Goal: Information Seeking & Learning: Learn about a topic

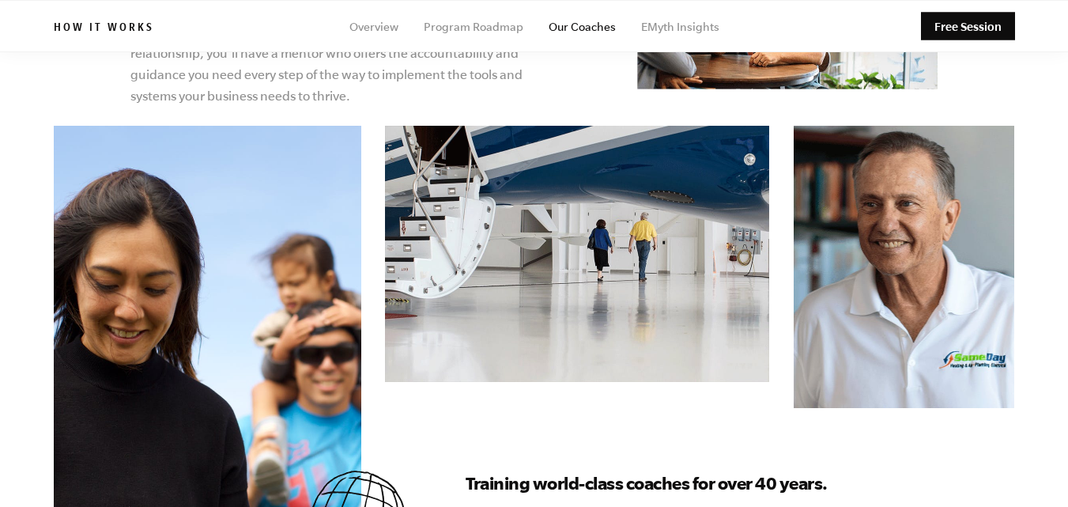
scroll to position [553, 0]
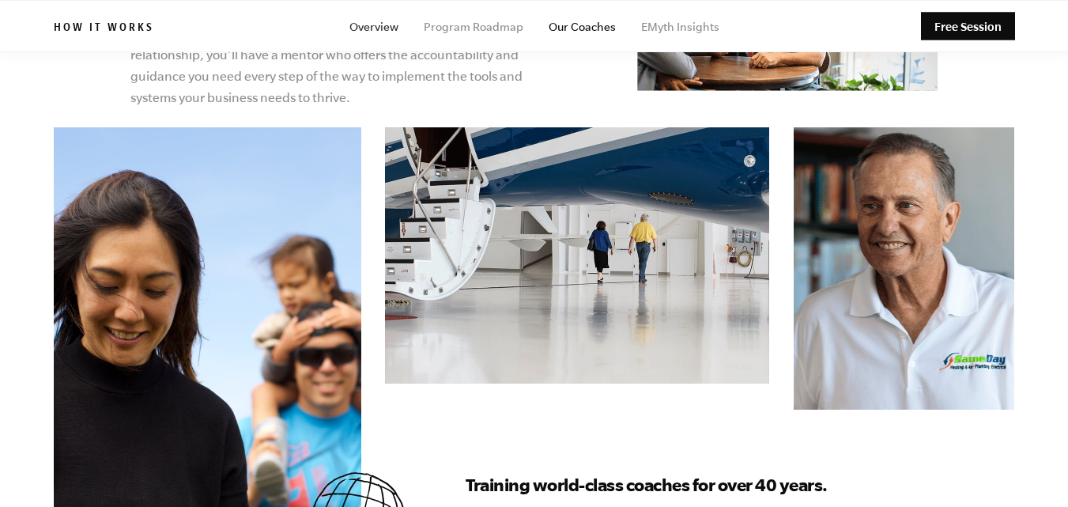
click at [395, 25] on link "Overview" at bounding box center [373, 27] width 49 height 13
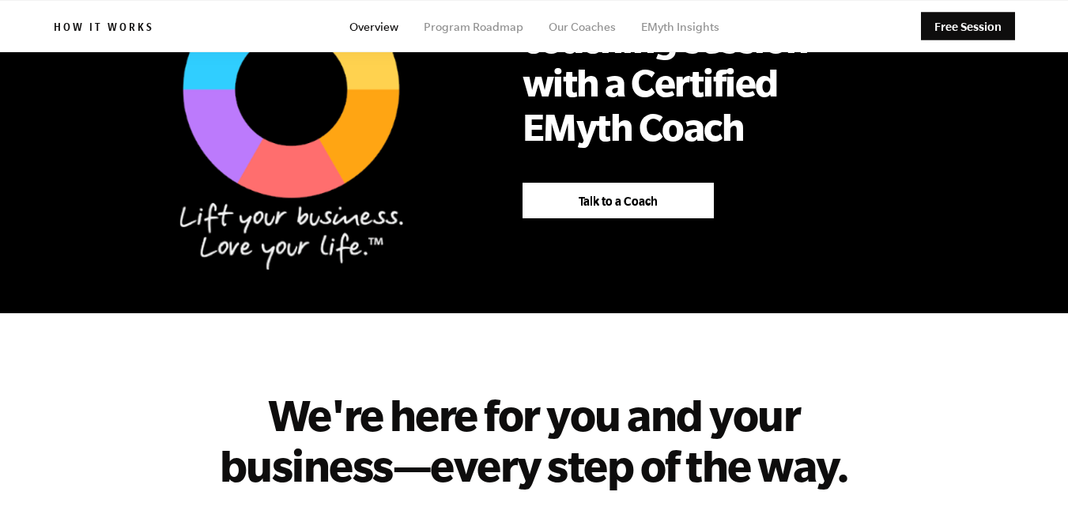
scroll to position [1186, 0]
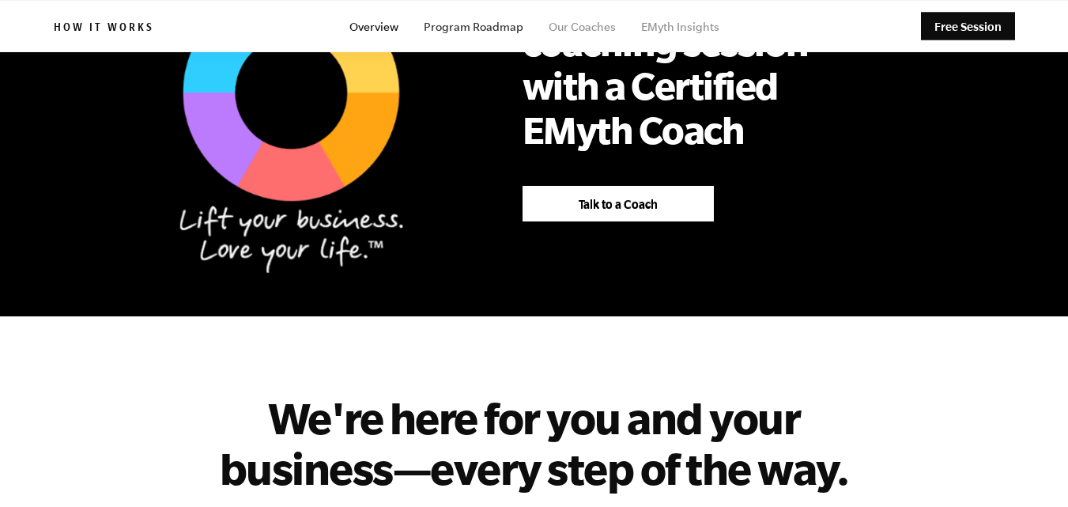
click at [493, 24] on link "Program Roadmap" at bounding box center [474, 27] width 100 height 13
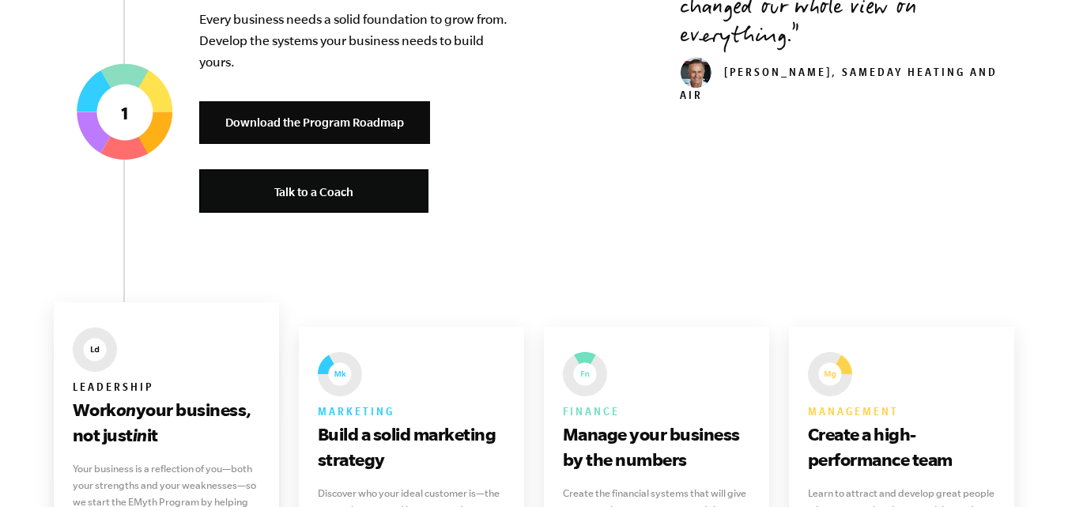
scroll to position [870, 0]
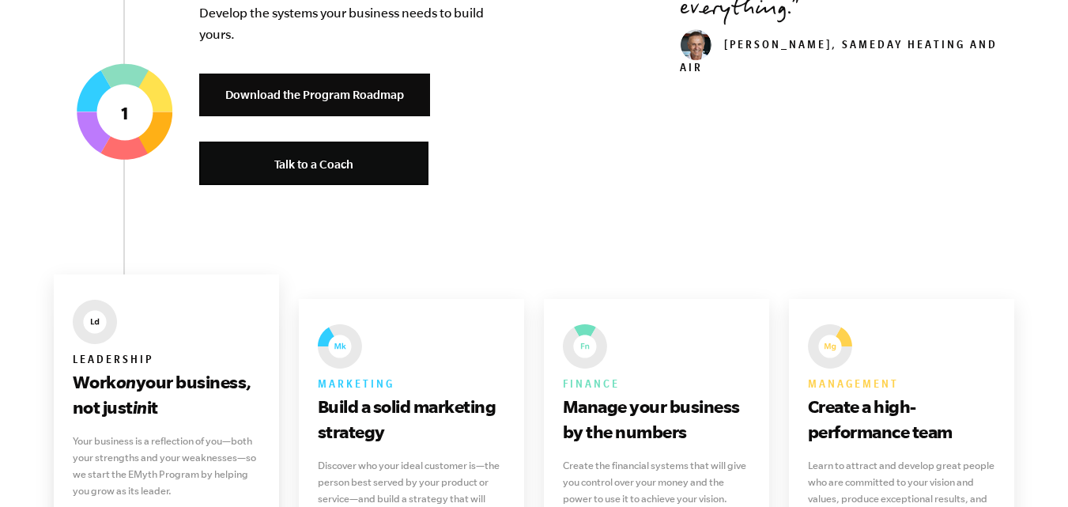
click at [229, 432] on p "Your business is a reflection of you—both your strengths and your weaknesses—so…" at bounding box center [167, 465] width 188 height 66
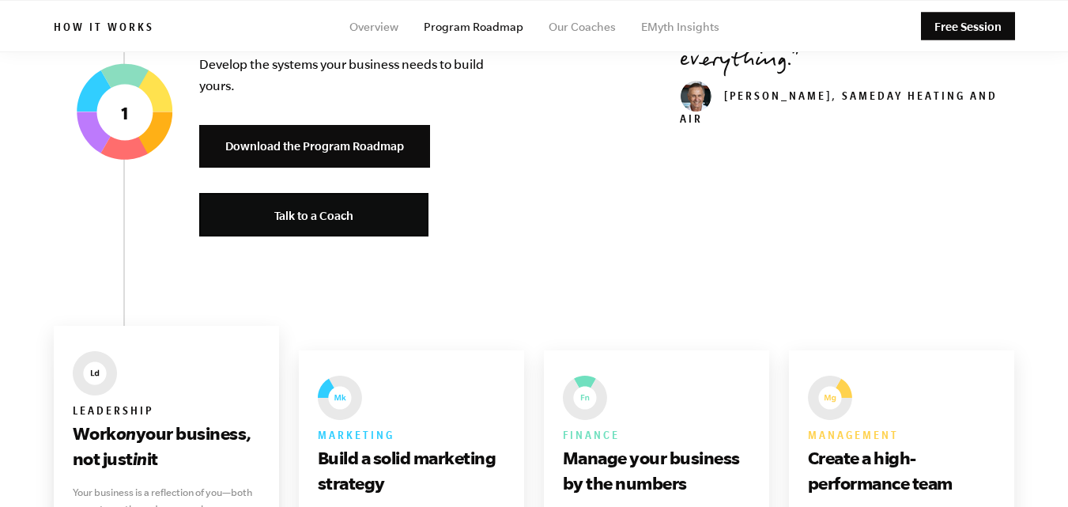
scroll to position [791, 0]
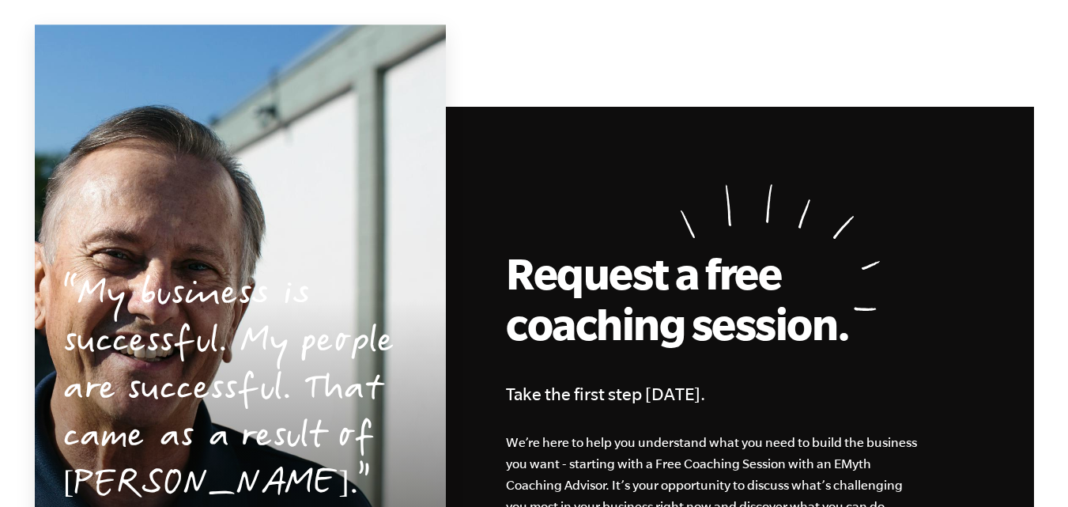
scroll to position [4154, 0]
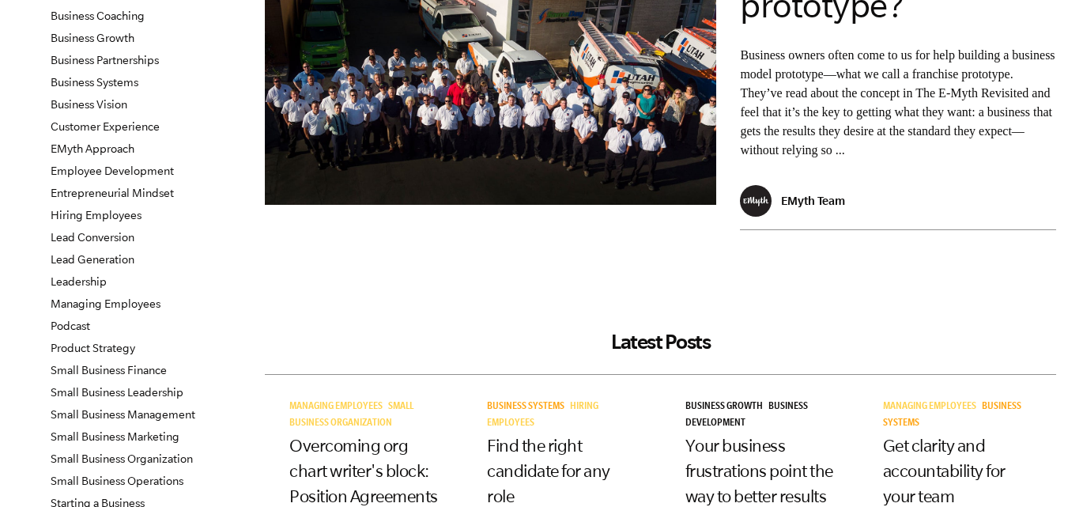
scroll to position [79, 0]
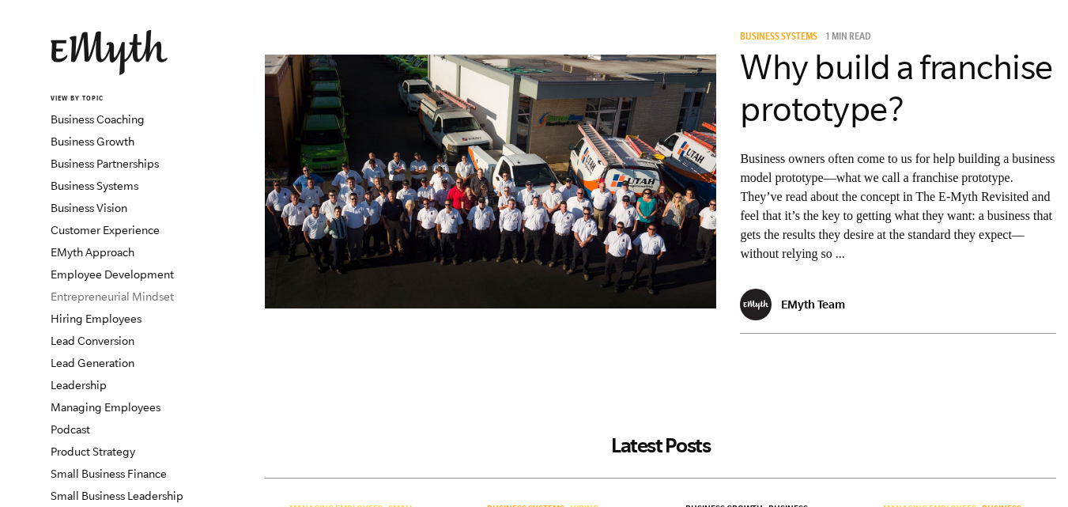
click at [81, 290] on link "Entrepreneurial Mindset" at bounding box center [112, 296] width 123 height 13
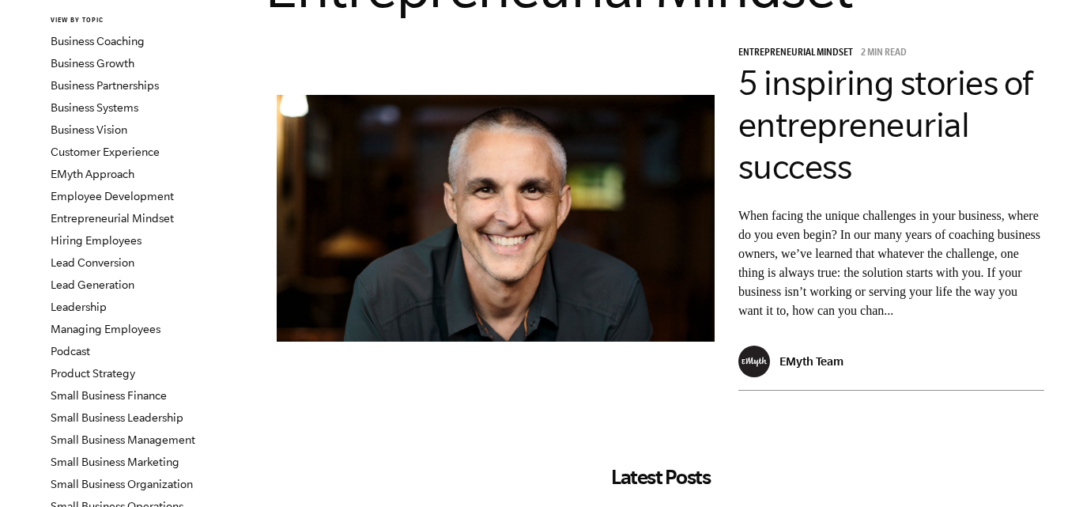
scroll to position [158, 0]
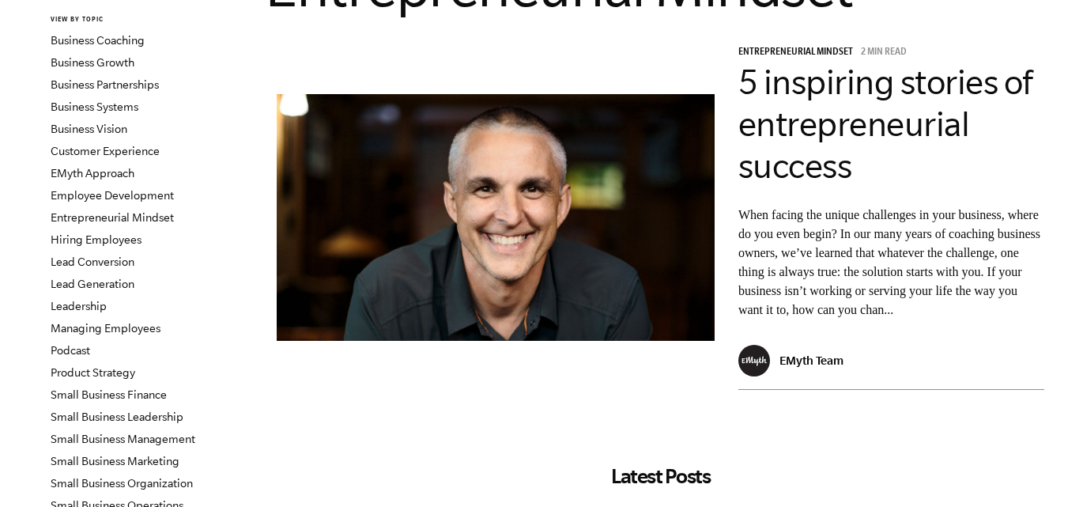
click at [825, 206] on p "When facing the unique challenges in your business, where do you even begin? In…" at bounding box center [891, 263] width 306 height 114
click at [747, 345] on img at bounding box center [754, 361] width 32 height 32
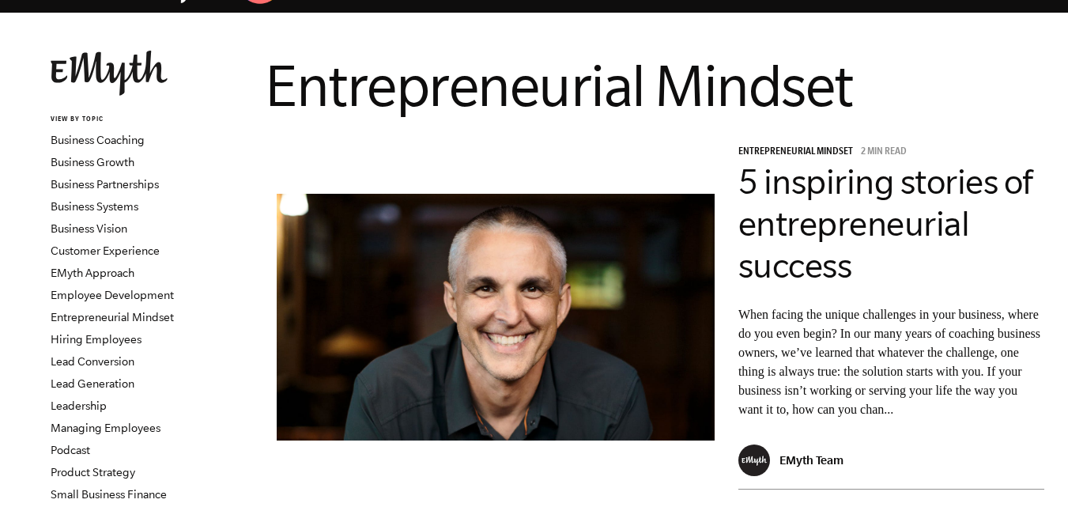
scroll to position [0, 0]
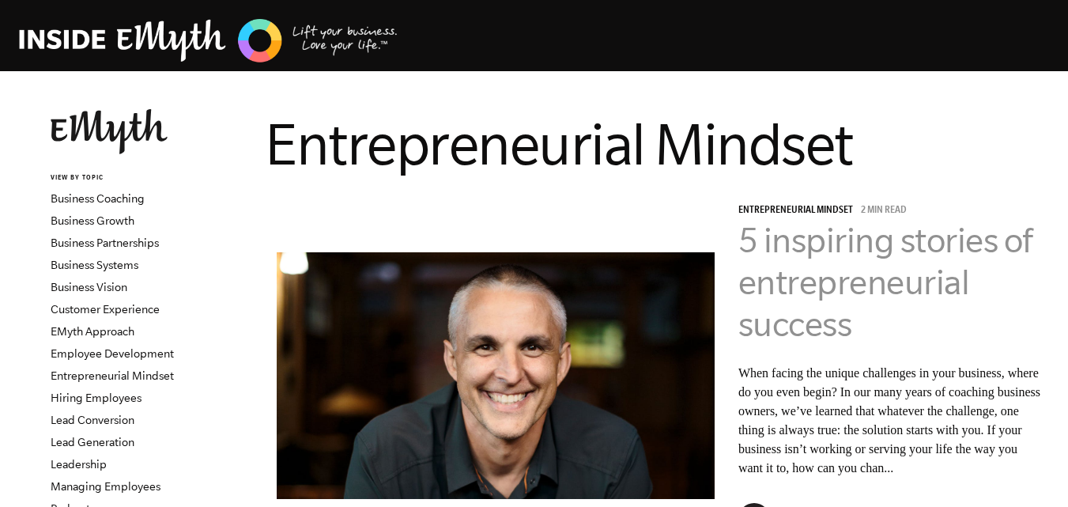
click at [799, 231] on link "5 inspiring stories of entrepreneurial success" at bounding box center [885, 282] width 294 height 123
